Goal: Task Accomplishment & Management: Complete application form

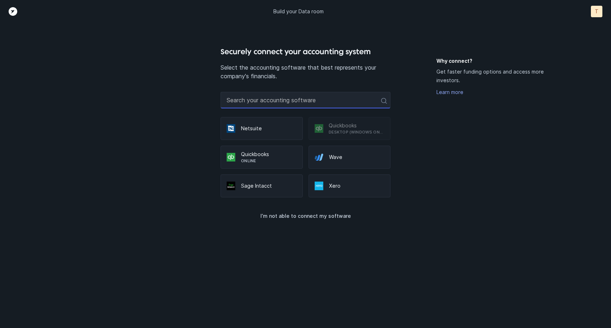
click at [335, 104] on input "text" at bounding box center [305, 100] width 170 height 17
click at [341, 129] on p "Desktop (Windows only)" at bounding box center [356, 132] width 56 height 6
click at [269, 159] on p "Online" at bounding box center [268, 161] width 55 height 6
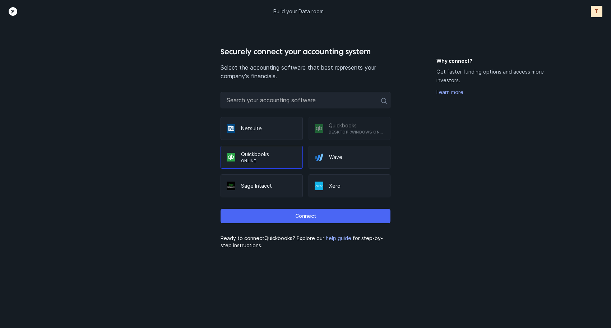
click at [302, 217] on p "Connect" at bounding box center [305, 216] width 21 height 9
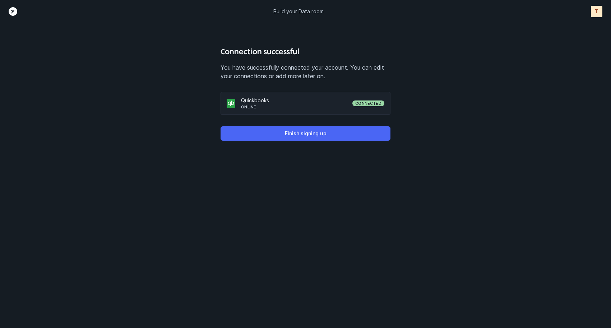
click at [315, 137] on p "Finish signing up" at bounding box center [306, 133] width 42 height 9
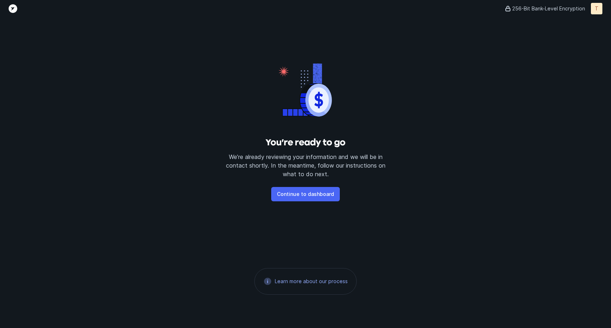
click at [320, 192] on p "Continue to dashboard" at bounding box center [305, 194] width 57 height 9
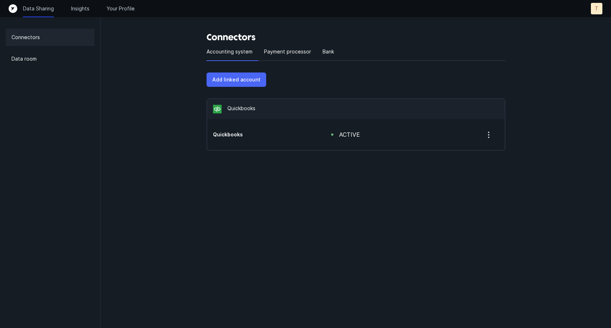
click at [239, 82] on p "Add linked account" at bounding box center [236, 79] width 48 height 9
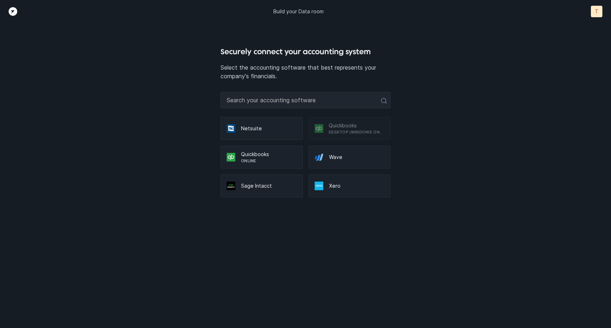
click at [272, 152] on p "Quickbooks" at bounding box center [268, 154] width 55 height 7
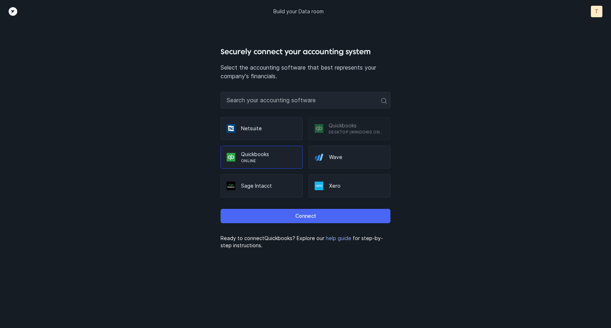
click at [323, 218] on button "Connect" at bounding box center [305, 216] width 170 height 14
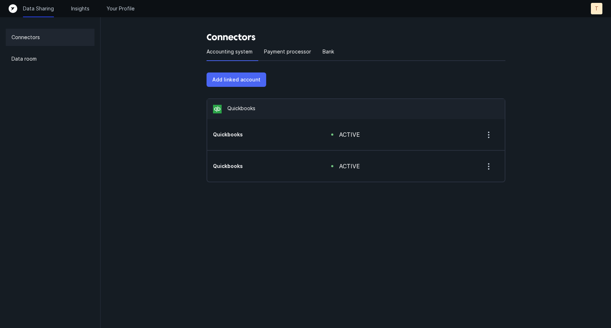
click at [240, 84] on button "Add linked account" at bounding box center [236, 80] width 60 height 14
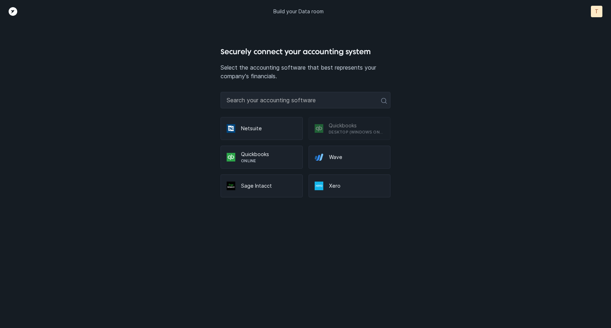
click at [256, 154] on p "Quickbooks" at bounding box center [268, 154] width 55 height 7
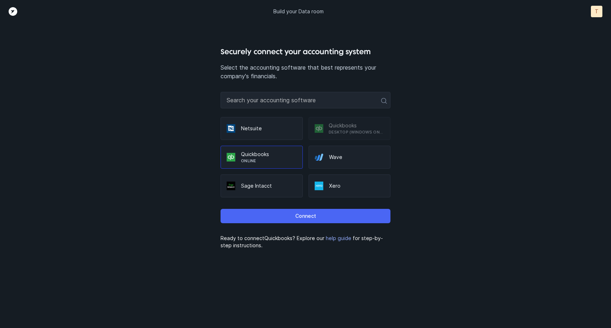
click at [316, 213] on button "Connect" at bounding box center [305, 216] width 170 height 14
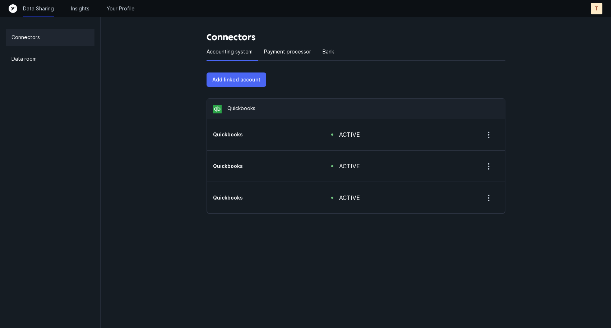
click at [244, 82] on p "Add linked account" at bounding box center [236, 79] width 48 height 9
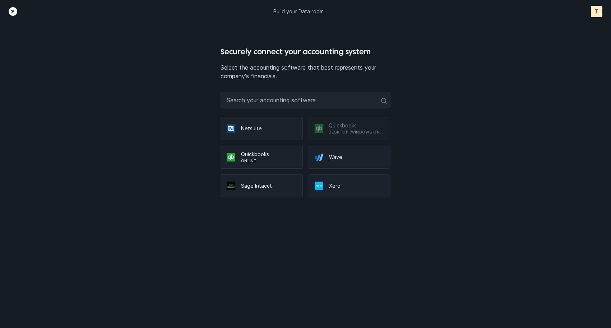
click at [275, 156] on p "Quickbooks" at bounding box center [268, 154] width 55 height 7
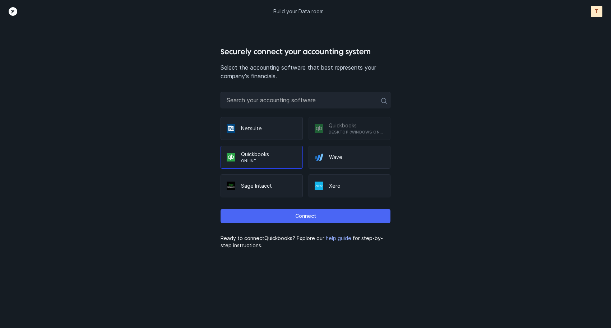
click at [308, 215] on p "Connect" at bounding box center [305, 216] width 21 height 9
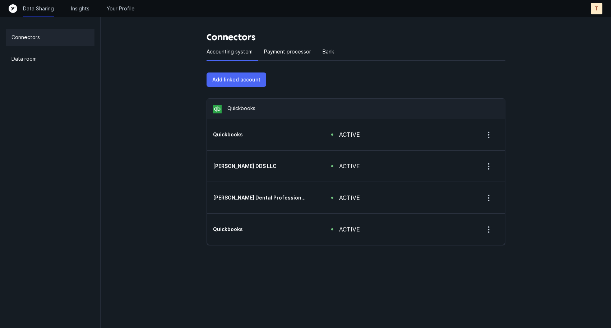
click at [236, 84] on p "Add linked account" at bounding box center [236, 79] width 48 height 9
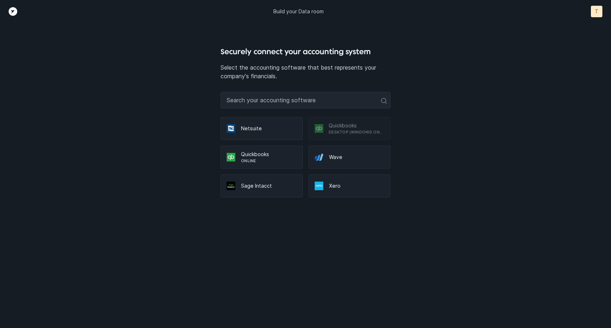
click at [255, 161] on p "Online" at bounding box center [268, 161] width 55 height 6
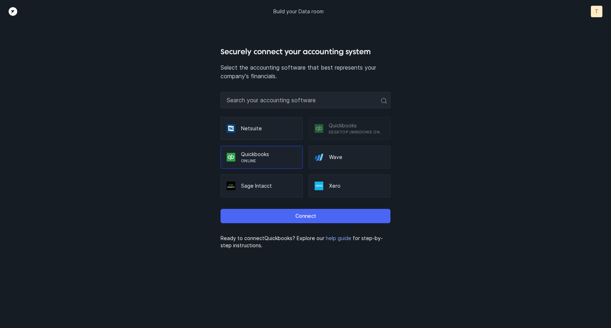
click at [286, 219] on button "Connect" at bounding box center [305, 216] width 170 height 14
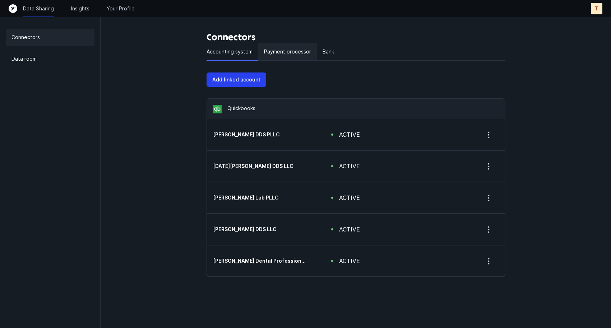
click at [274, 54] on p "Payment processor" at bounding box center [287, 51] width 47 height 9
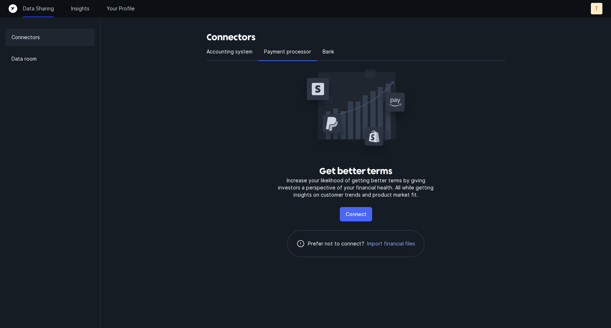
click at [364, 218] on p "Connect" at bounding box center [355, 214] width 21 height 9
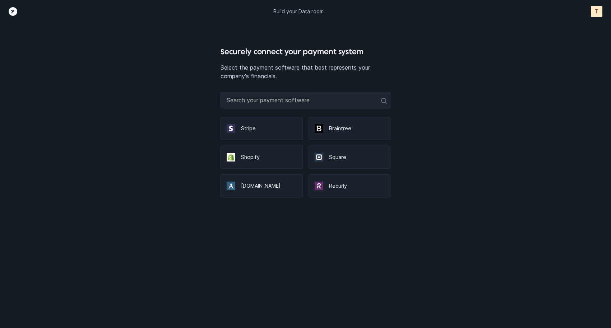
click at [331, 158] on p "Square" at bounding box center [356, 157] width 55 height 7
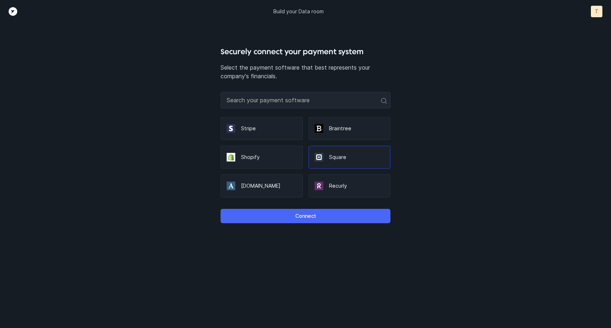
click at [315, 214] on p "Connect" at bounding box center [305, 216] width 21 height 9
